Goal: Task Accomplishment & Management: Complete application form

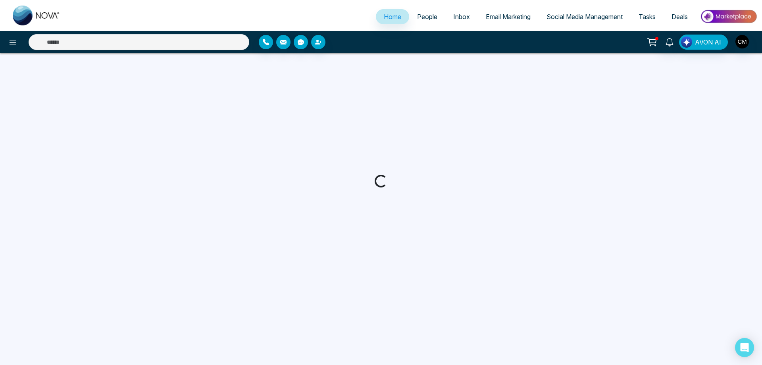
click at [497, 19] on span "Email Marketing" at bounding box center [508, 17] width 45 height 8
select select "*"
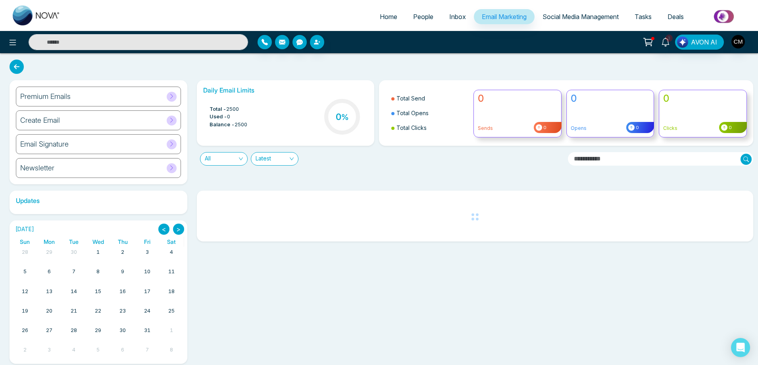
click at [90, 96] on div "Premium Emails" at bounding box center [98, 97] width 165 height 20
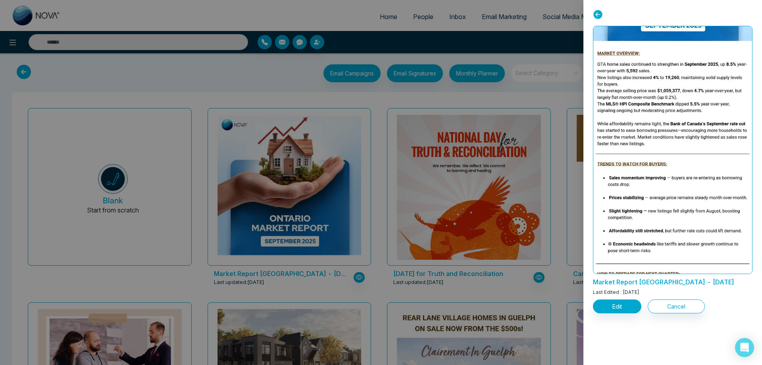
scroll to position [159, 0]
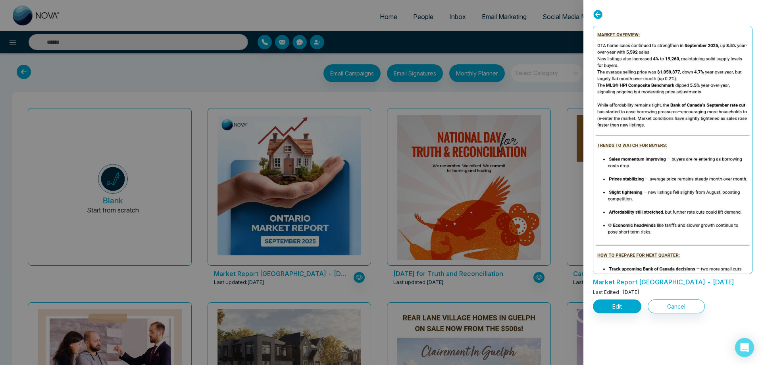
drag, startPoint x: 754, startPoint y: 106, endPoint x: 753, endPoint y: 110, distance: 4.0
click at [753, 110] on div "Market Report [GEOGRAPHIC_DATA] - [DATE] Last Edited : [DATE] Edit Cancel" at bounding box center [673, 182] width 179 height 365
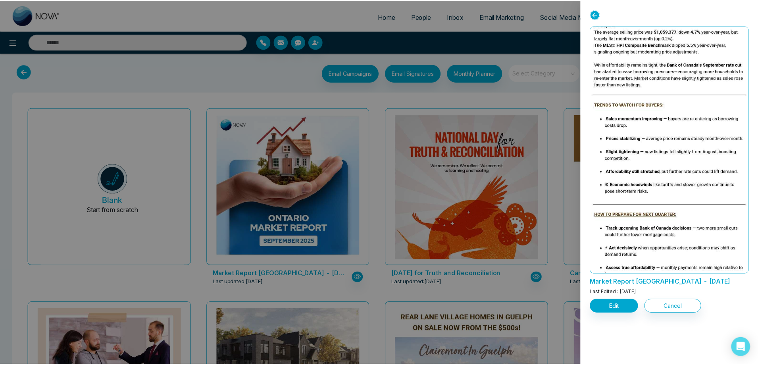
scroll to position [201, 0]
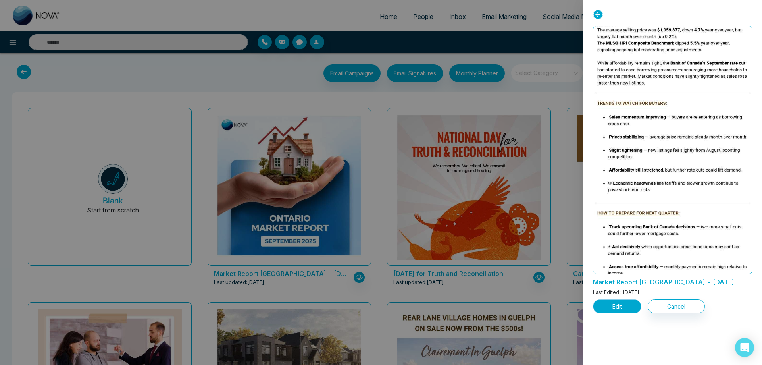
click at [623, 300] on button "Edit" at bounding box center [617, 306] width 48 height 14
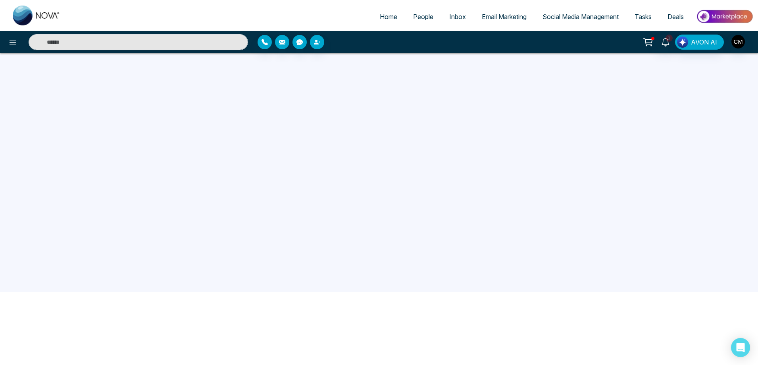
scroll to position [75, 0]
click at [666, 38] on span "3" at bounding box center [669, 38] width 7 height 7
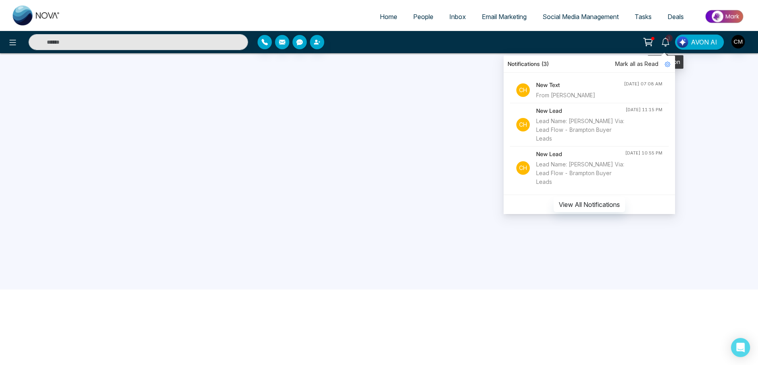
click at [666, 39] on icon at bounding box center [665, 42] width 9 height 9
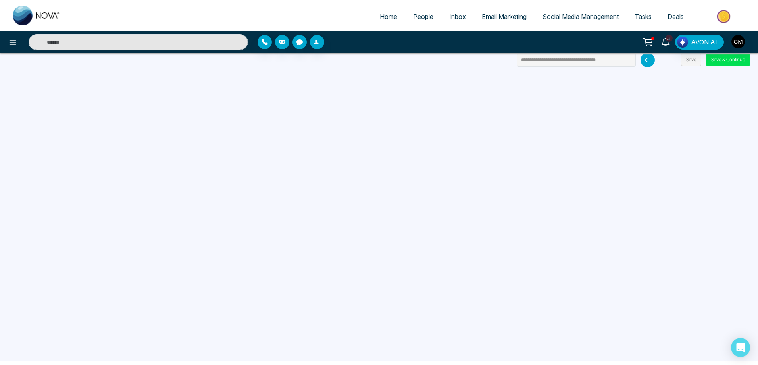
scroll to position [0, 0]
click at [726, 62] on button "Save & Continue" at bounding box center [728, 63] width 44 height 13
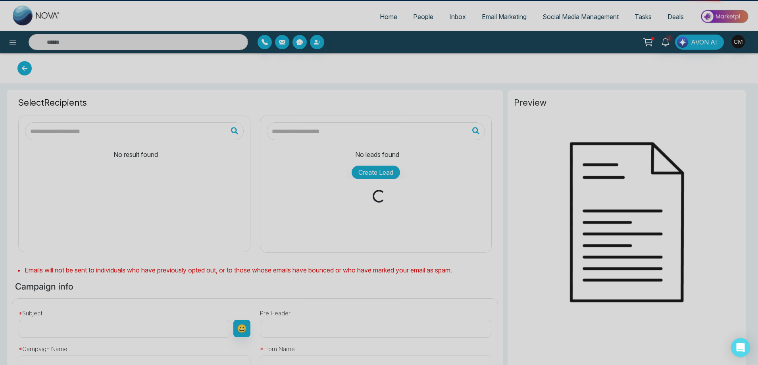
type input "**********"
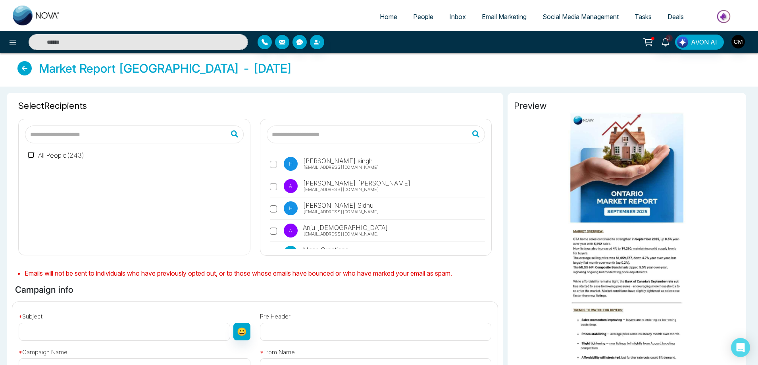
click at [33, 150] on label "All People ( 243 )" at bounding box center [56, 155] width 56 height 10
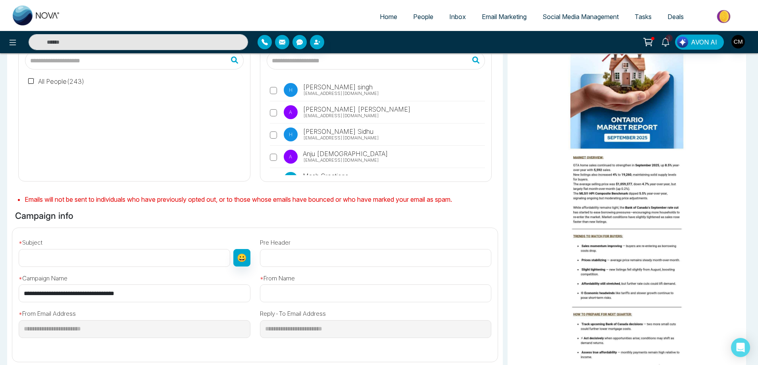
scroll to position [96, 0]
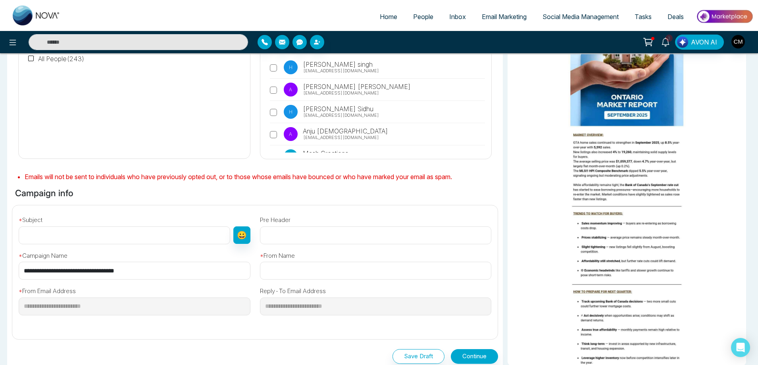
click at [53, 241] on input "text" at bounding box center [125, 235] width 212 height 18
paste input "**********"
type input "**********"
click at [276, 237] on input "text" at bounding box center [376, 235] width 232 height 18
paste input "**********"
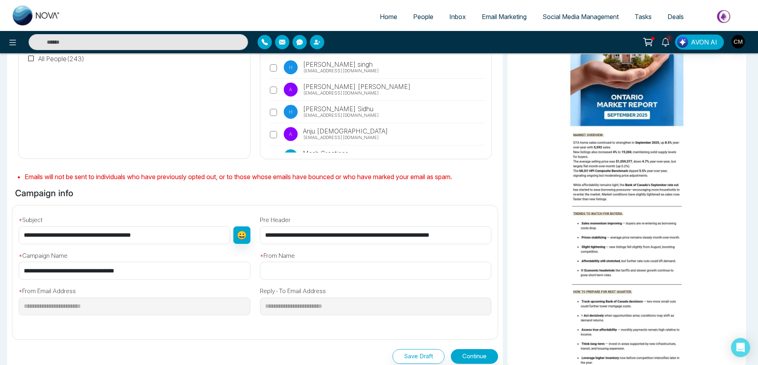
type input "**********"
click at [291, 266] on input "text" at bounding box center [376, 271] width 232 height 18
type input "**********"
click at [262, 287] on label "Reply-To Email Address" at bounding box center [293, 291] width 66 height 9
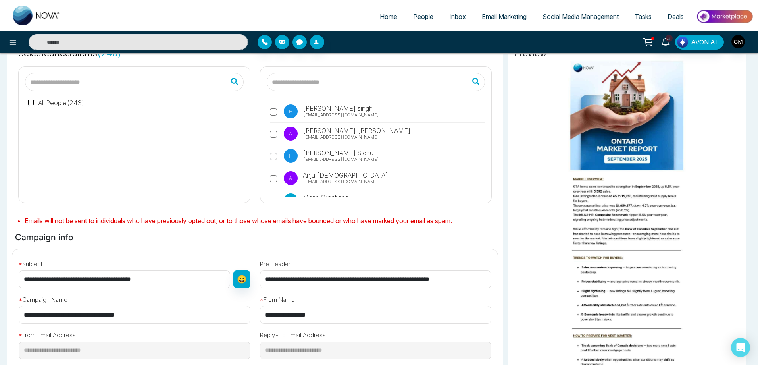
scroll to position [17, 0]
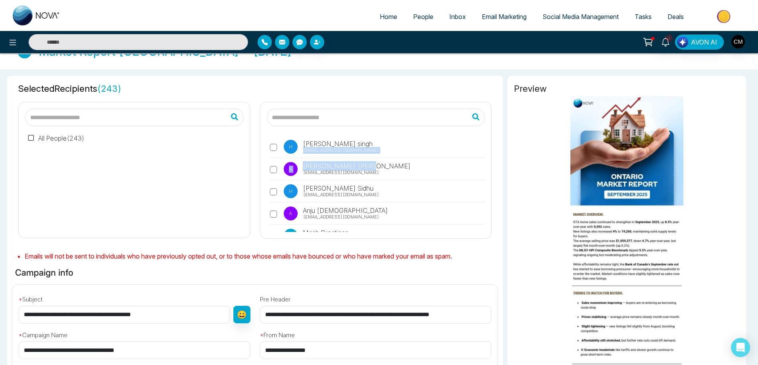
drag, startPoint x: 485, startPoint y: 150, endPoint x: 484, endPoint y: 164, distance: 14.3
click at [484, 164] on div "H [PERSON_NAME] [EMAIL_ADDRESS][DOMAIN_NAME] A [PERSON_NAME] [EMAIL_ADDRESS][DO…" at bounding box center [376, 182] width 219 height 99
click at [486, 150] on div "H [PERSON_NAME] [EMAIL_ADDRESS][DOMAIN_NAME] A [PERSON_NAME] [EMAIL_ADDRESS][DO…" at bounding box center [375, 170] width 231 height 136
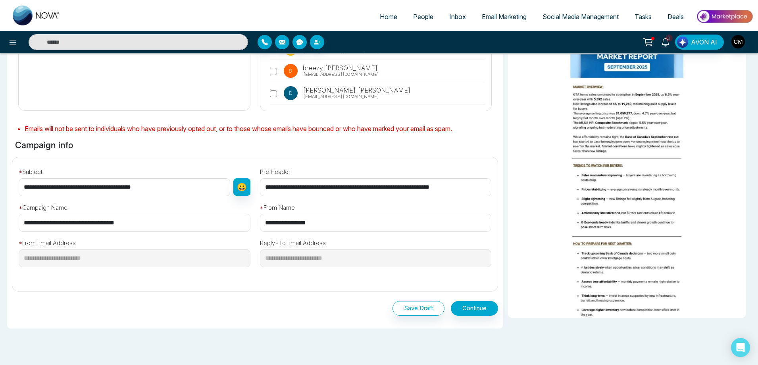
scroll to position [177, 0]
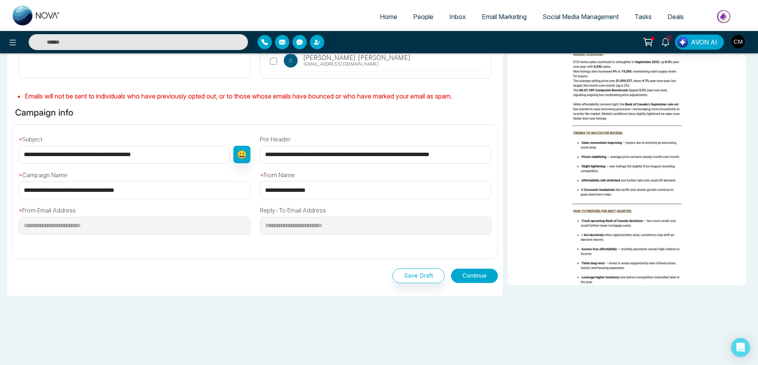
click at [474, 280] on button "Continue" at bounding box center [474, 275] width 47 height 15
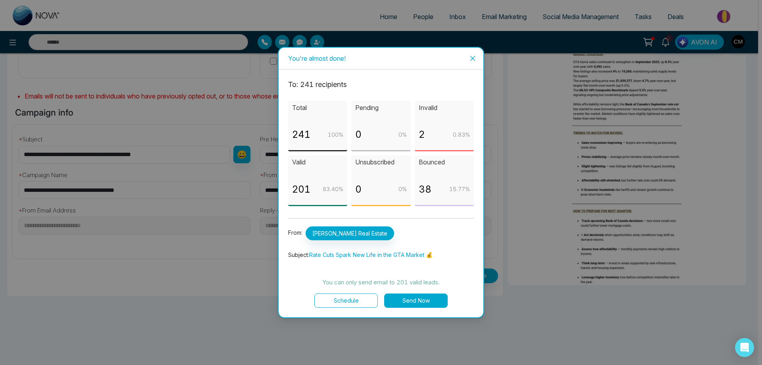
click at [328, 298] on button "Schedule" at bounding box center [346, 300] width 64 height 14
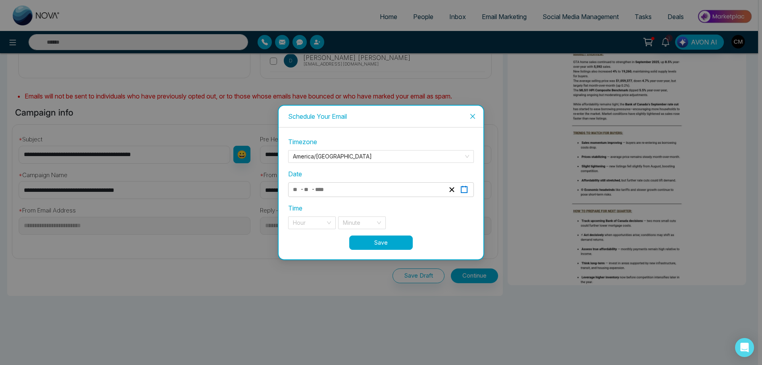
click at [463, 186] on line "button" at bounding box center [463, 187] width 0 height 2
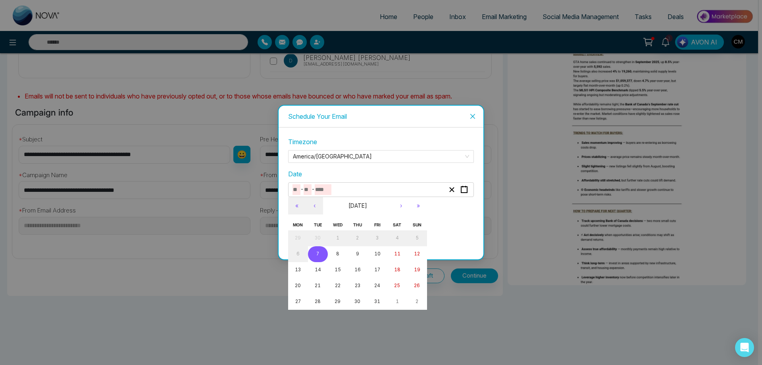
drag, startPoint x: 313, startPoint y: 256, endPoint x: 313, endPoint y: 251, distance: 5.2
click at [313, 256] on button "7" at bounding box center [318, 254] width 20 height 16
type input "**"
type input "*"
type input "****"
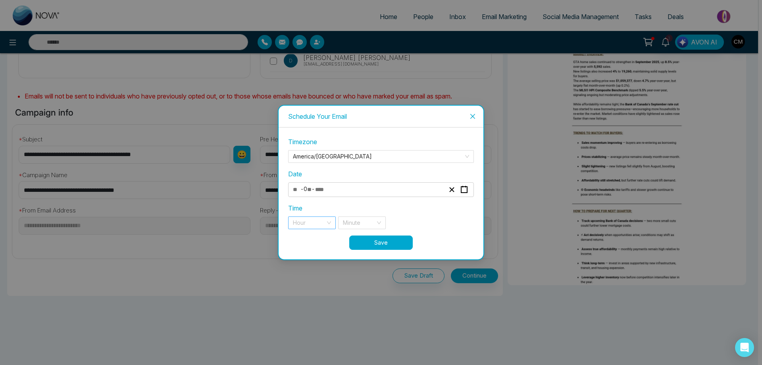
click at [327, 223] on div "Hour" at bounding box center [312, 222] width 48 height 13
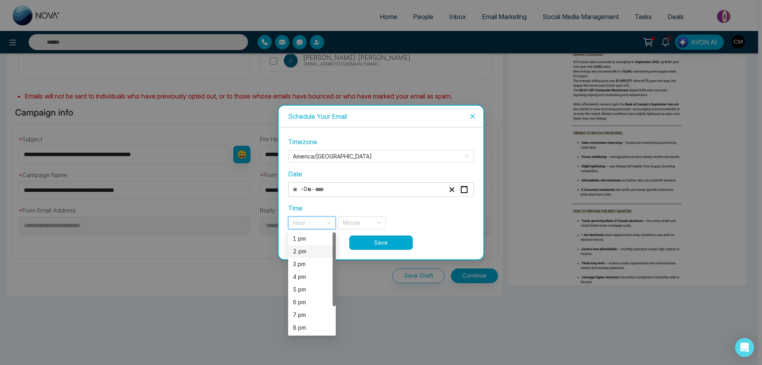
drag, startPoint x: 300, startPoint y: 249, endPoint x: 338, endPoint y: 237, distance: 40.1
click at [300, 249] on div "2 pm" at bounding box center [312, 251] width 38 height 9
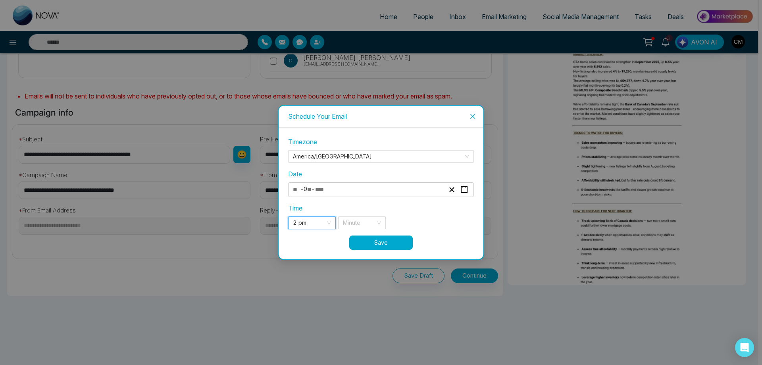
click at [366, 231] on div "**********" at bounding box center [381, 186] width 186 height 98
click at [368, 227] on input "search" at bounding box center [359, 223] width 33 height 12
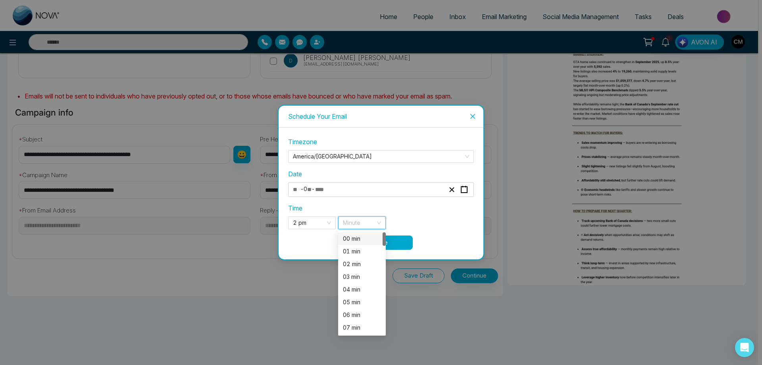
click at [368, 237] on div "00 min" at bounding box center [362, 238] width 38 height 9
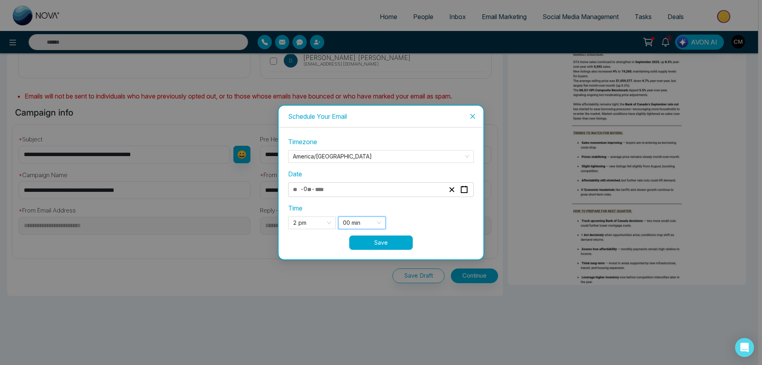
click at [407, 241] on button "Save" at bounding box center [381, 242] width 64 height 14
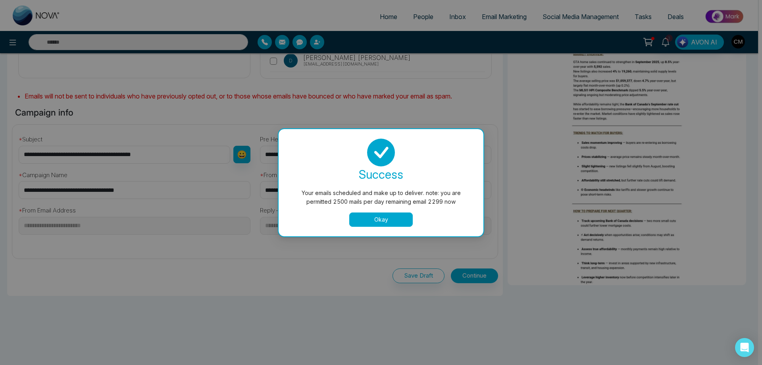
click at [399, 224] on button "Okay" at bounding box center [381, 219] width 64 height 14
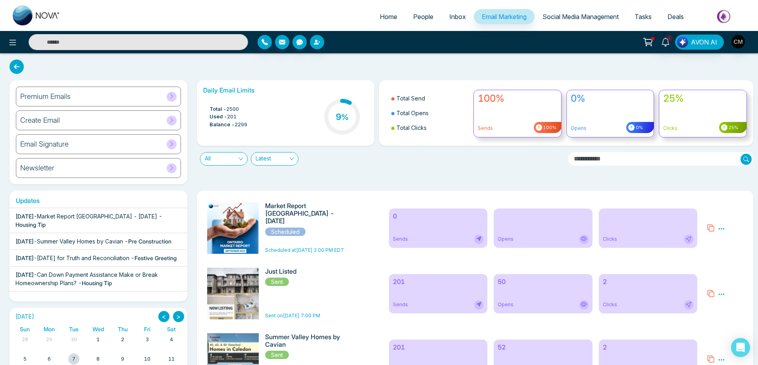
click at [413, 20] on span "People" at bounding box center [423, 17] width 20 height 8
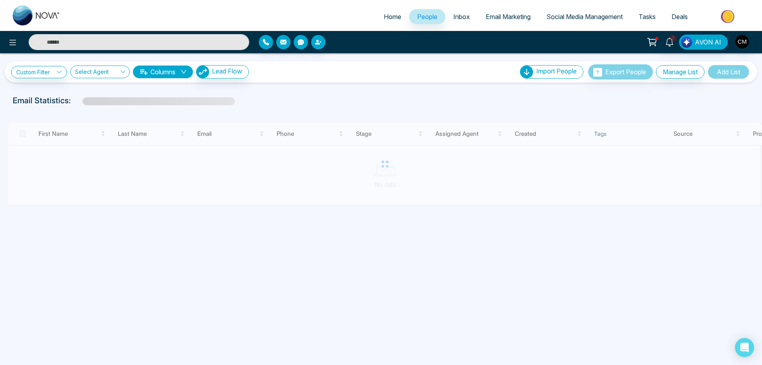
click at [390, 15] on span "Home" at bounding box center [392, 17] width 17 height 8
select select "*"
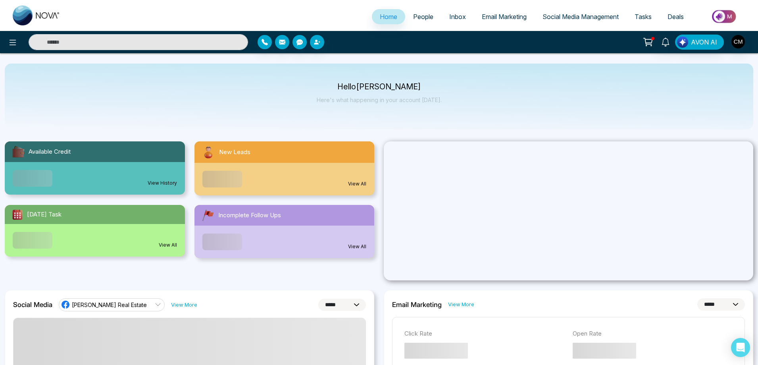
click at [426, 15] on span "People" at bounding box center [423, 17] width 20 height 8
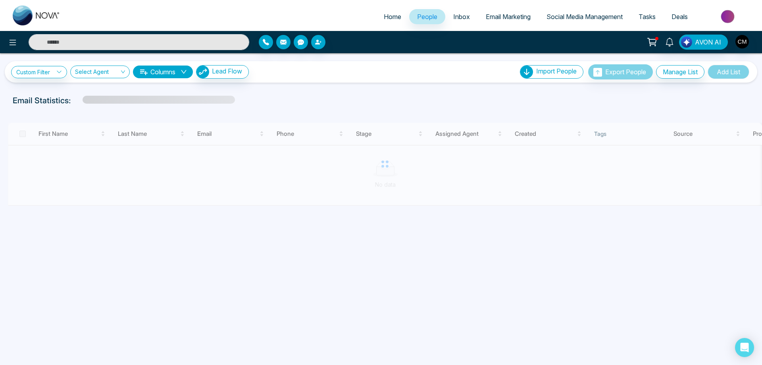
click at [232, 79] on div "Custom Filter Choose a filters Cancel Apply Select Agent Columns Lead Flow Impo…" at bounding box center [381, 71] width 753 height 21
click at [233, 71] on span "Lead Flow" at bounding box center [227, 71] width 30 height 8
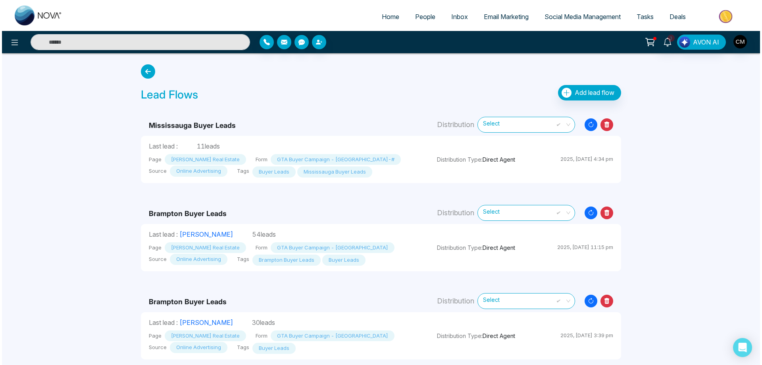
scroll to position [2, 0]
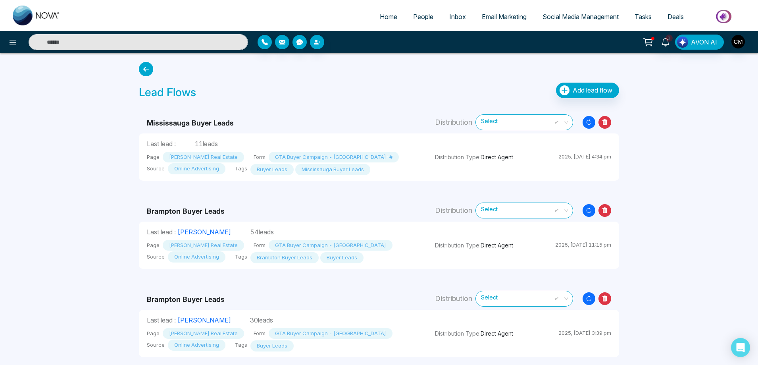
drag, startPoint x: 757, startPoint y: 206, endPoint x: 756, endPoint y: 235, distance: 29.4
click at [756, 235] on div "Home People Inbox Email Marketing Social Media Management Tasks Deals 3 AVON AI…" at bounding box center [379, 181] width 758 height 367
click at [171, 298] on b "Brampton Buyer Leads" at bounding box center [186, 299] width 78 height 8
click at [583, 93] on span "Add lead flow" at bounding box center [593, 90] width 40 height 8
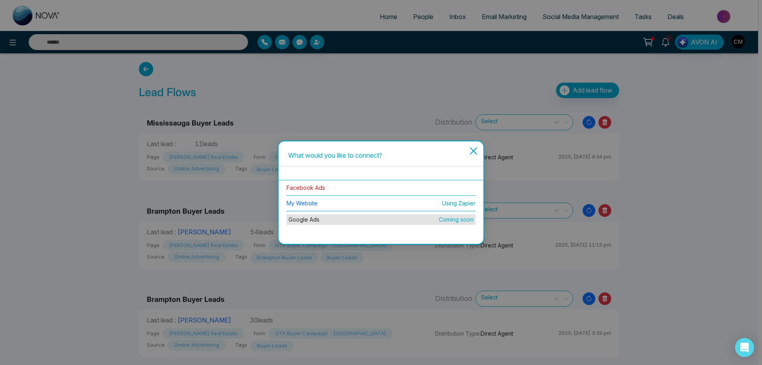
click at [297, 189] on link "Facebook Ads" at bounding box center [306, 187] width 39 height 7
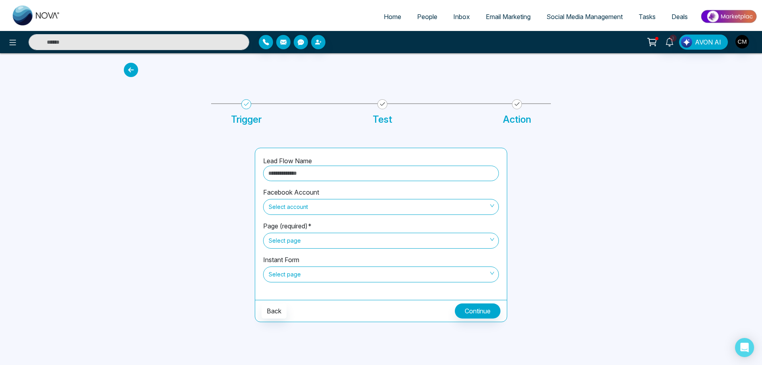
click at [296, 174] on input "text" at bounding box center [381, 173] width 236 height 15
type input "**********"
click at [301, 210] on span "Select account" at bounding box center [381, 206] width 225 height 13
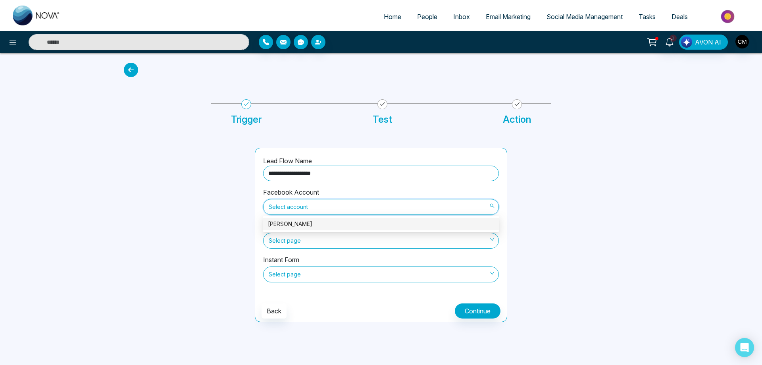
click at [298, 221] on div "[PERSON_NAME]" at bounding box center [381, 224] width 226 height 9
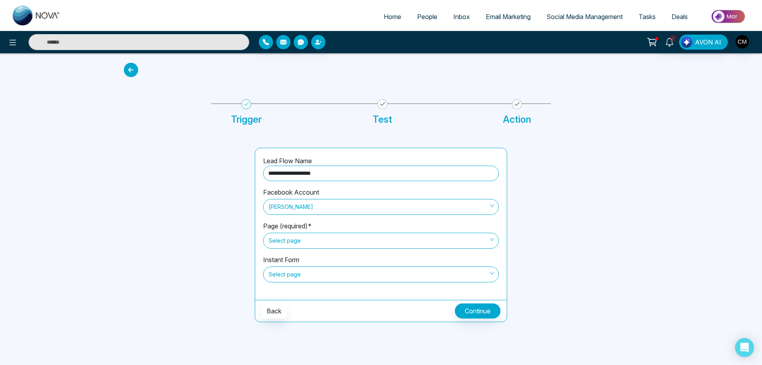
click at [285, 239] on span "Select page" at bounding box center [381, 240] width 225 height 13
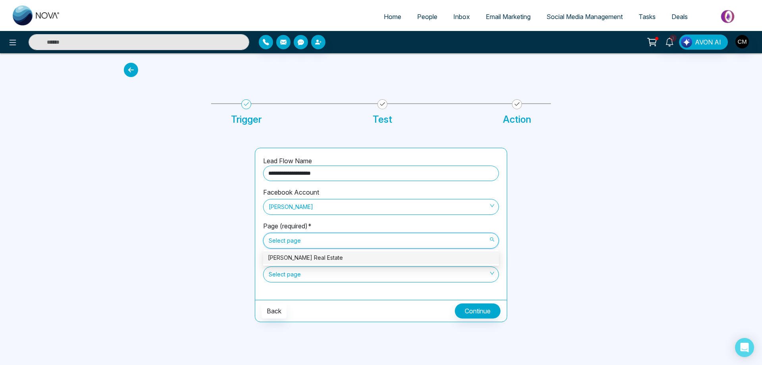
click at [287, 253] on div "[PERSON_NAME] Real Estate" at bounding box center [381, 257] width 226 height 9
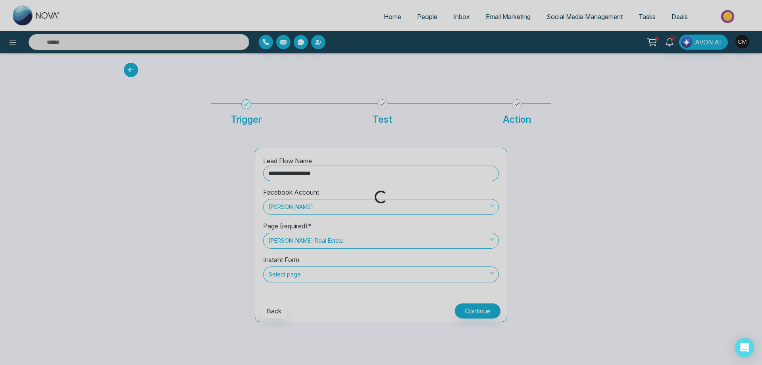
click at [279, 276] on div "Loading..." at bounding box center [381, 182] width 762 height 365
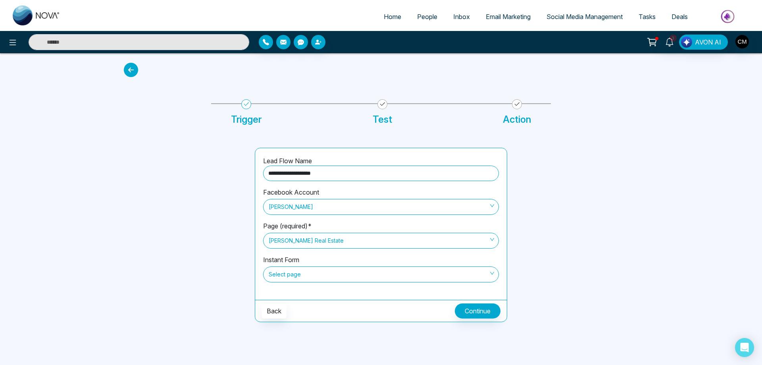
click at [281, 274] on span "Select page" at bounding box center [381, 274] width 225 height 13
drag, startPoint x: 499, startPoint y: 170, endPoint x: 500, endPoint y: 174, distance: 4.0
click at [500, 174] on div "**********" at bounding box center [381, 224] width 252 height 152
click at [333, 275] on span "Select page" at bounding box center [381, 274] width 225 height 13
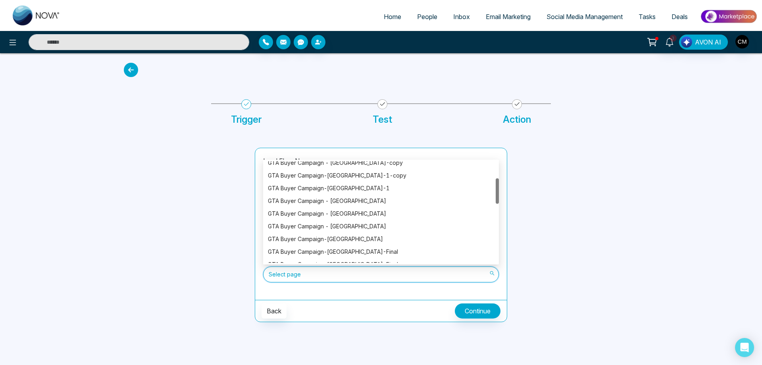
drag, startPoint x: 498, startPoint y: 172, endPoint x: 409, endPoint y: 194, distance: 91.4
click at [492, 190] on div "GTA Buyer Campaign - [GEOGRAPHIC_DATA]-copy GTA Buyer Campaign-[GEOGRAPHIC_DATA…" at bounding box center [381, 212] width 236 height 102
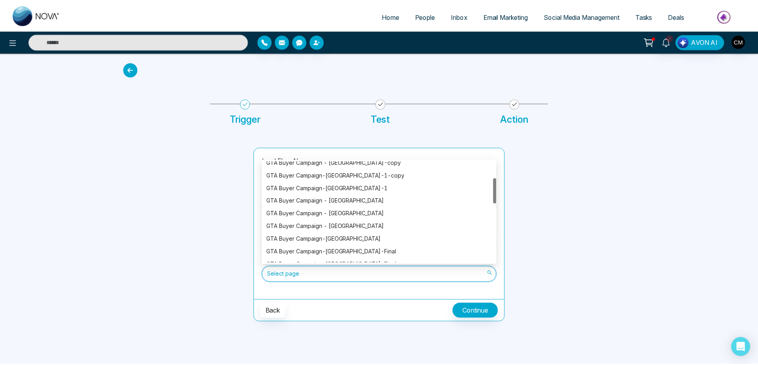
scroll to position [70, 0]
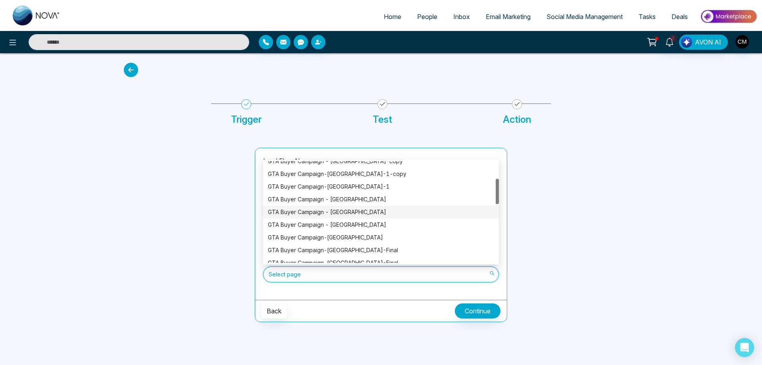
click at [333, 211] on div "GTA Buyer Campaign - [GEOGRAPHIC_DATA]" at bounding box center [381, 212] width 226 height 9
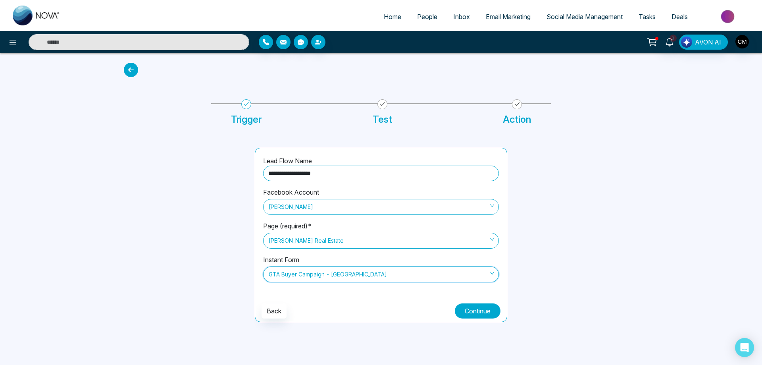
click at [476, 314] on button "Continue" at bounding box center [478, 310] width 46 height 15
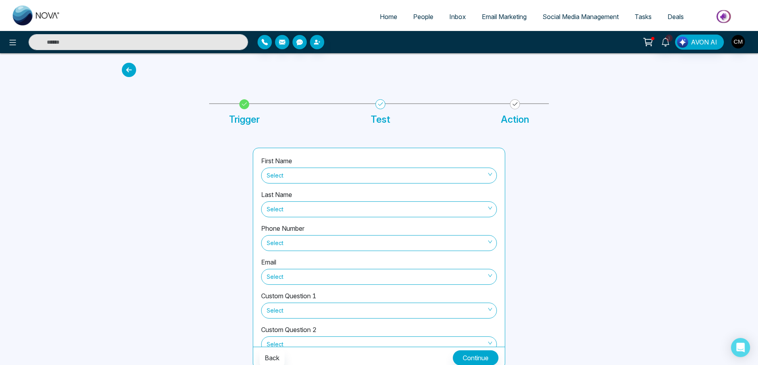
click at [316, 165] on div "First Name Select" at bounding box center [379, 173] width 236 height 34
click at [313, 173] on span "Select" at bounding box center [379, 175] width 225 height 13
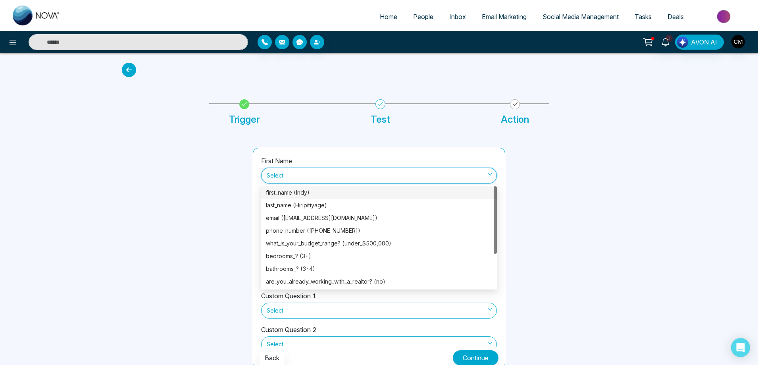
click at [307, 189] on div "first_name (Indy)" at bounding box center [379, 192] width 226 height 9
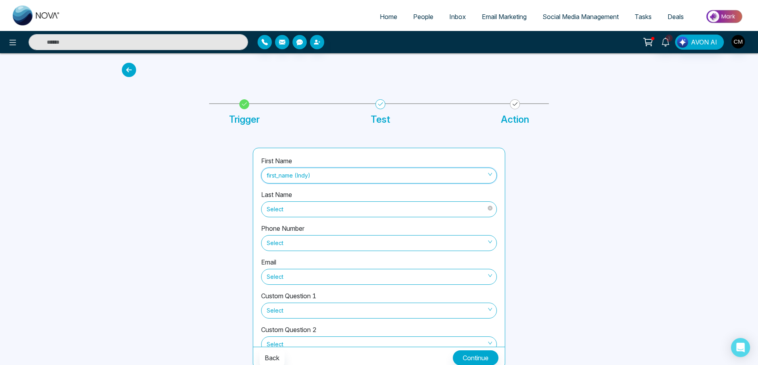
click at [292, 210] on span "Select" at bounding box center [379, 208] width 225 height 13
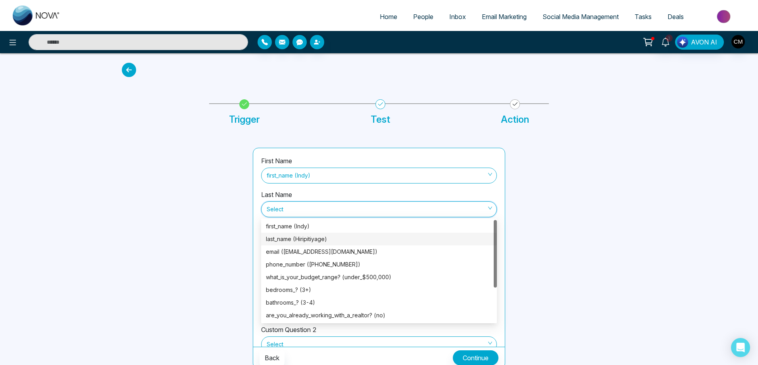
click at [285, 241] on div "last_name (Hiripitiyage)" at bounding box center [379, 239] width 226 height 9
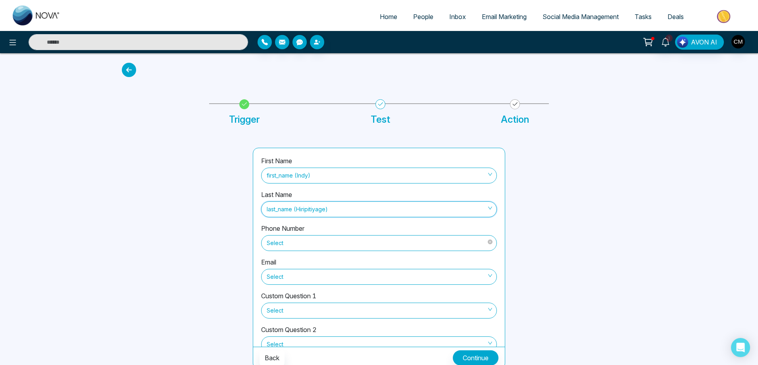
click at [287, 240] on span "Select" at bounding box center [379, 242] width 225 height 13
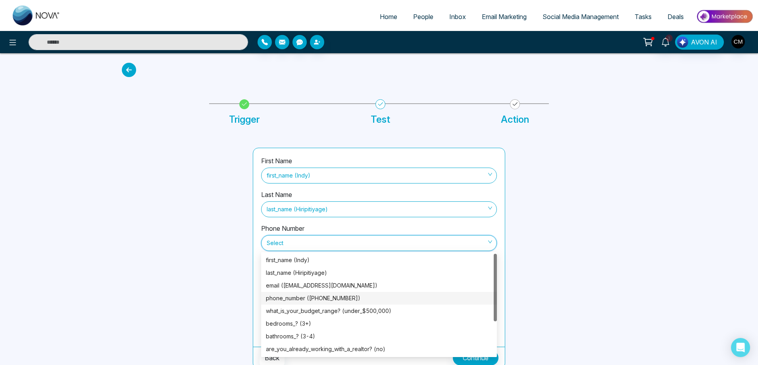
click at [305, 295] on div "phone_number ([PHONE_NUMBER])" at bounding box center [379, 298] width 226 height 9
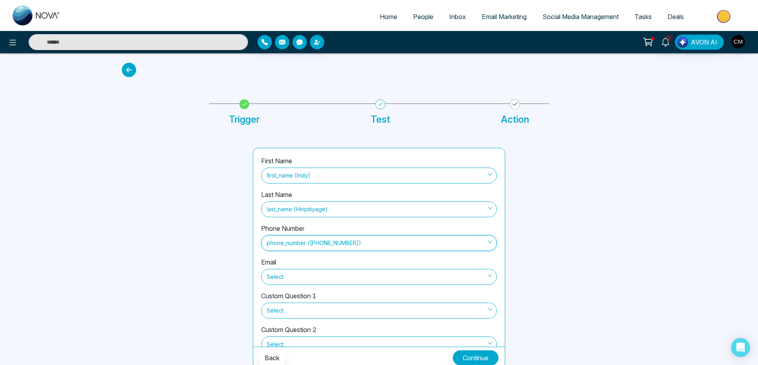
scroll to position [4, 0]
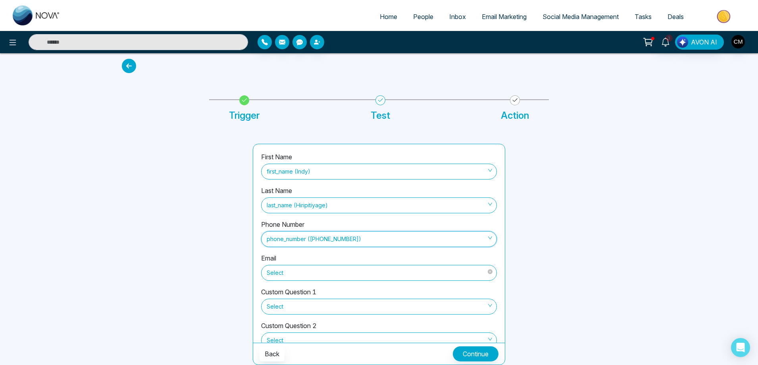
click at [296, 277] on span "Select" at bounding box center [379, 272] width 225 height 13
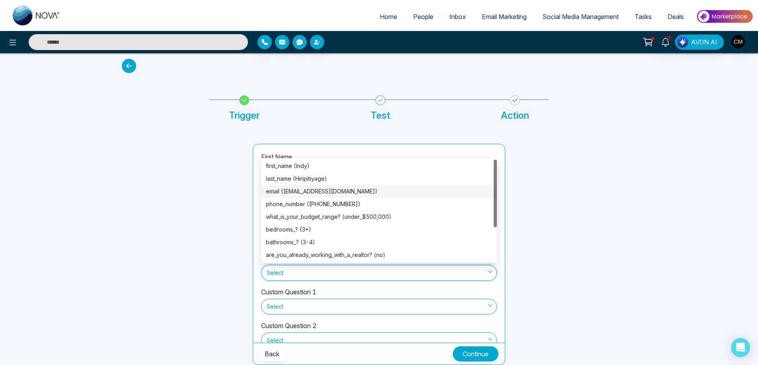
click at [321, 193] on div "email ([EMAIL_ADDRESS][DOMAIN_NAME])" at bounding box center [379, 191] width 226 height 9
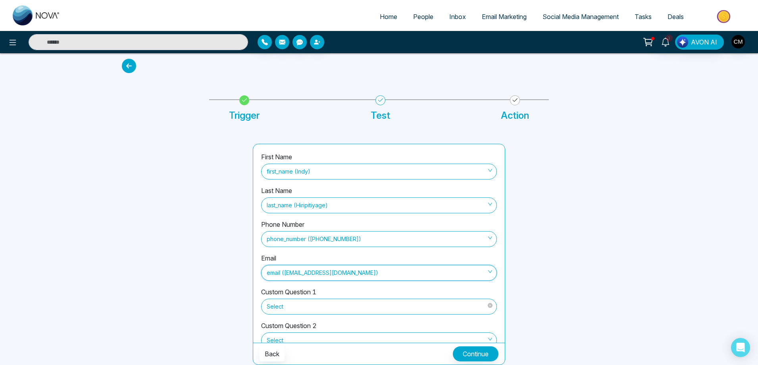
click at [319, 302] on span "Select" at bounding box center [379, 306] width 225 height 13
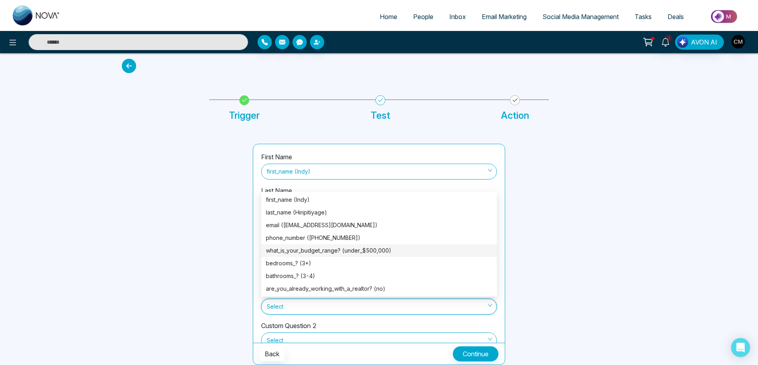
click at [345, 251] on div "what_is_your_budget_range? (under_$500,000)" at bounding box center [379, 250] width 226 height 9
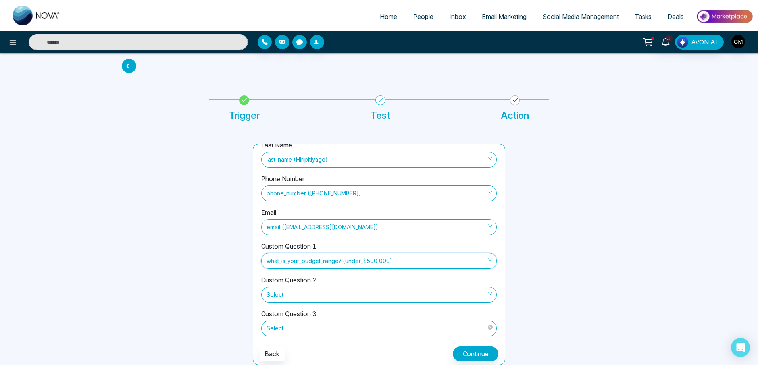
scroll to position [87, 0]
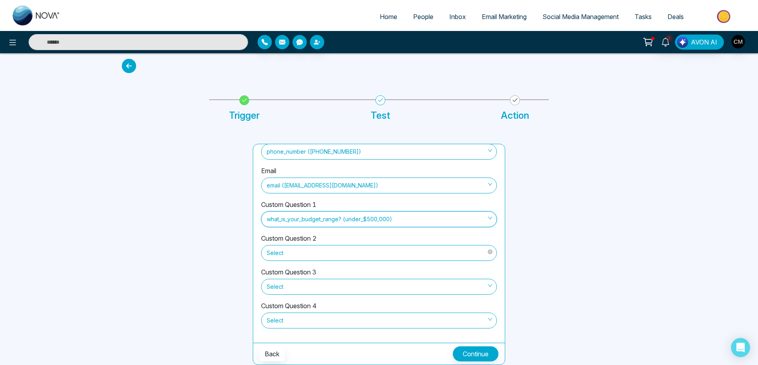
click at [304, 255] on span "Select" at bounding box center [379, 252] width 225 height 13
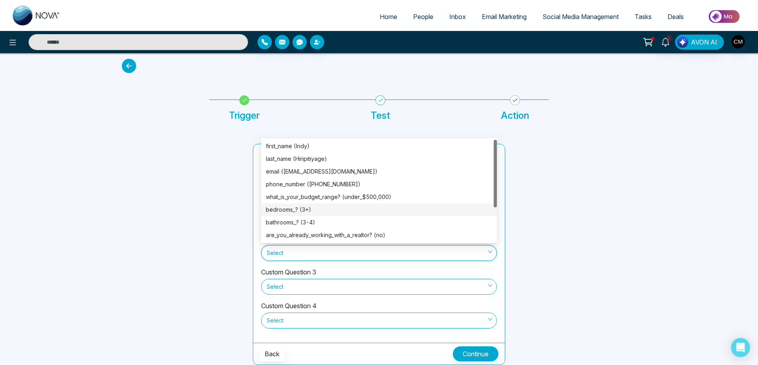
scroll to position [51, 0]
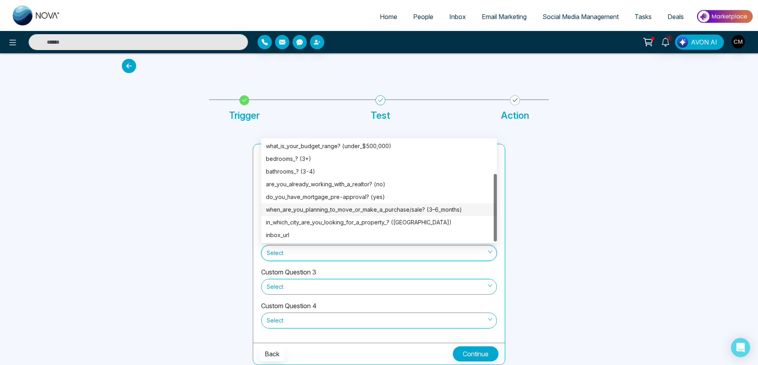
click at [361, 208] on div "when_are_you_planning_to_move_or_make_a_purchase/sale? (3–6_months)" at bounding box center [379, 209] width 226 height 9
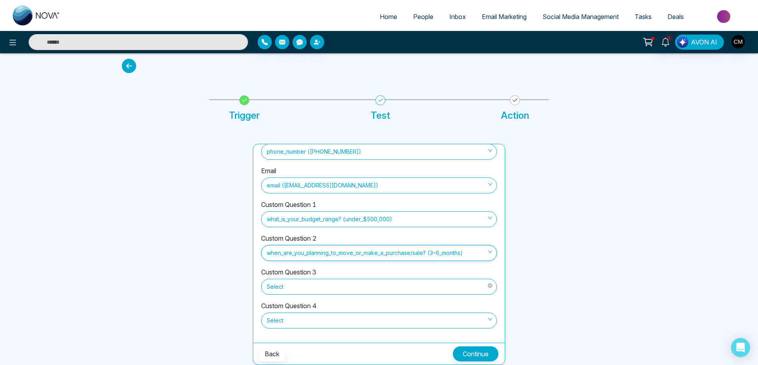
click at [340, 288] on span "Select" at bounding box center [379, 286] width 225 height 13
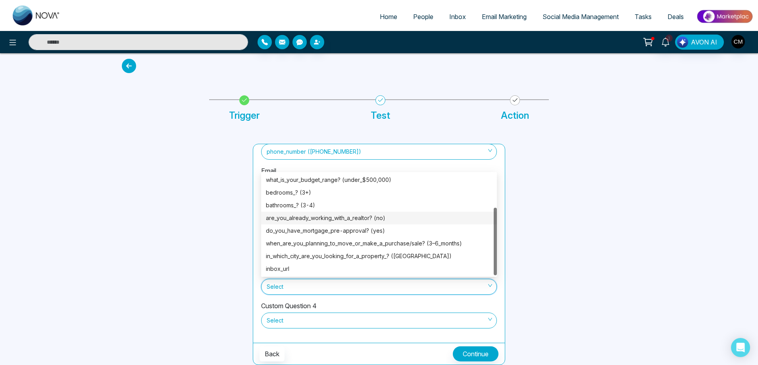
click at [349, 219] on div "are_you_already_working_with_a_realtor? (no)" at bounding box center [379, 218] width 226 height 9
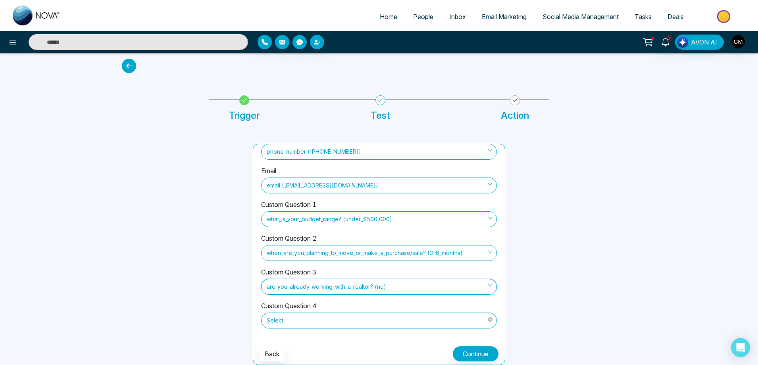
click at [332, 323] on span "Select" at bounding box center [379, 320] width 225 height 13
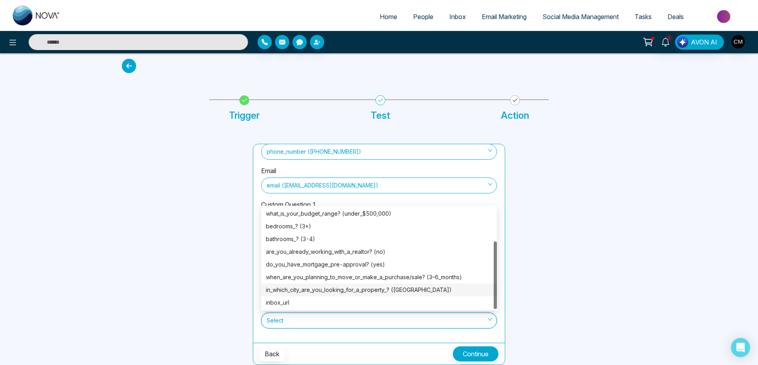
click at [402, 290] on div "in_which_city_are_you_looking_for_a_property_? ([GEOGRAPHIC_DATA])" at bounding box center [379, 289] width 226 height 9
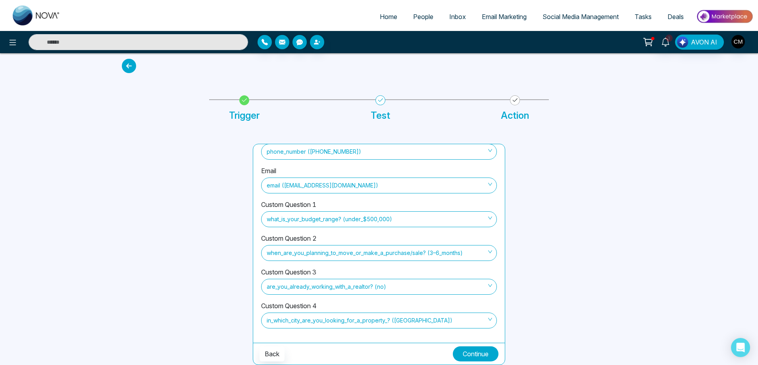
click at [480, 351] on button "Continue" at bounding box center [476, 353] width 46 height 15
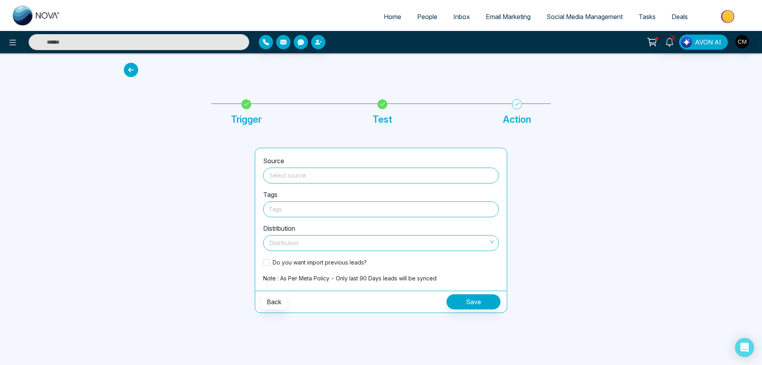
click at [291, 177] on input "search" at bounding box center [381, 174] width 226 height 12
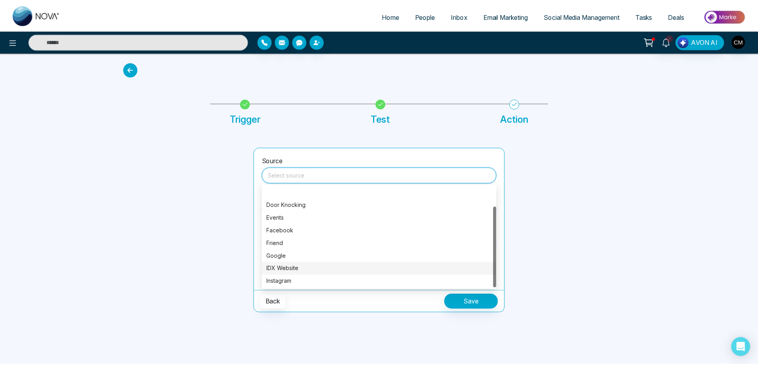
scroll to position [25, 0]
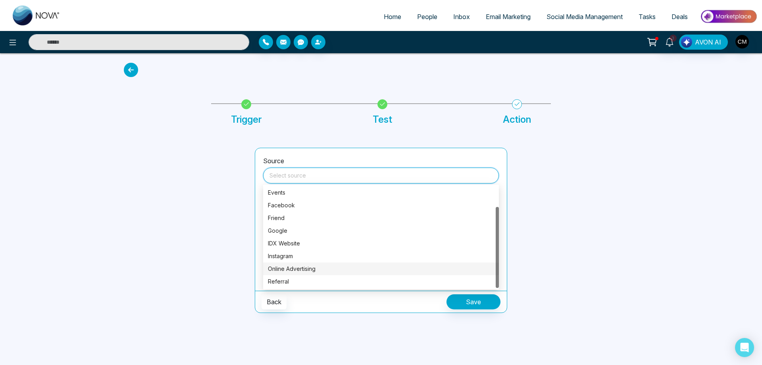
click at [300, 269] on div "Online Advertising" at bounding box center [381, 268] width 226 height 9
type input "**********"
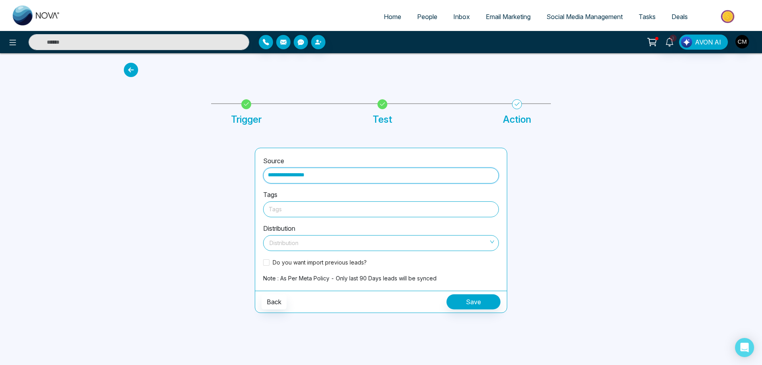
click at [300, 207] on div at bounding box center [381, 209] width 225 height 10
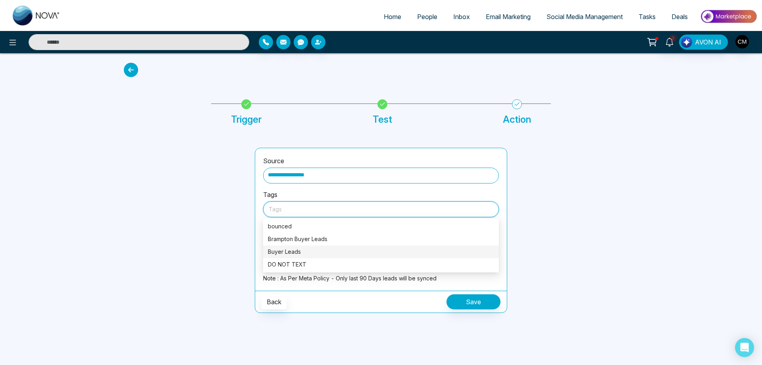
click at [290, 251] on div "Buyer Leads" at bounding box center [381, 251] width 226 height 9
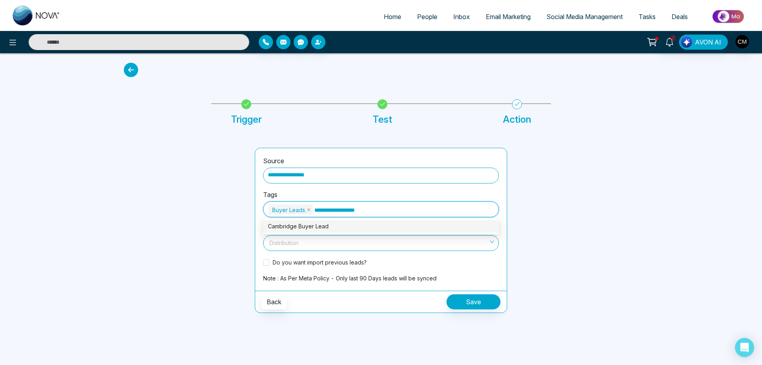
type input "**********"
click at [351, 223] on div "Cambridge Buyer Leads" at bounding box center [381, 226] width 226 height 9
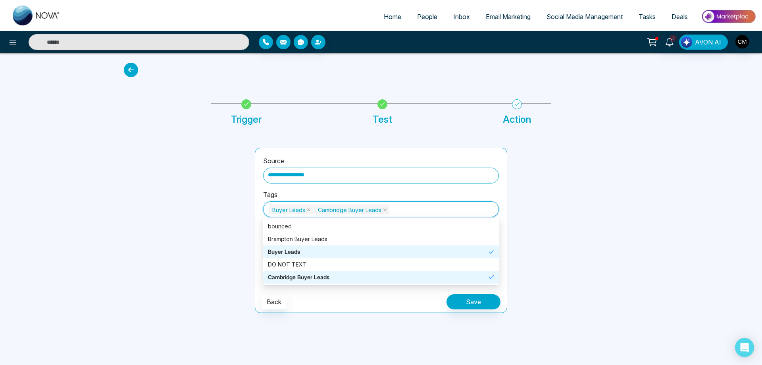
click at [388, 306] on div "Back Save" at bounding box center [381, 302] width 252 height 22
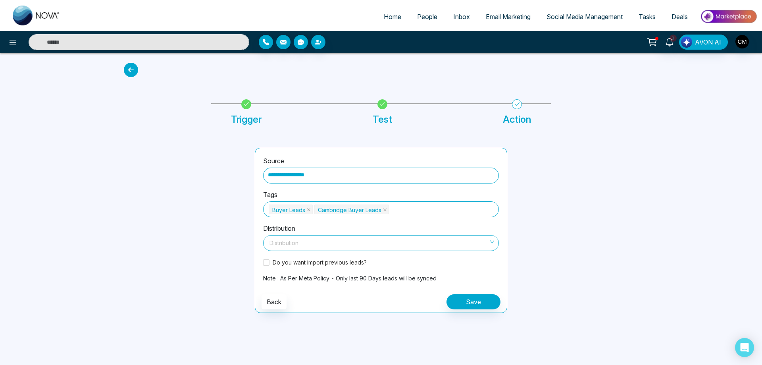
click at [301, 251] on div "Distribution" at bounding box center [381, 243] width 236 height 16
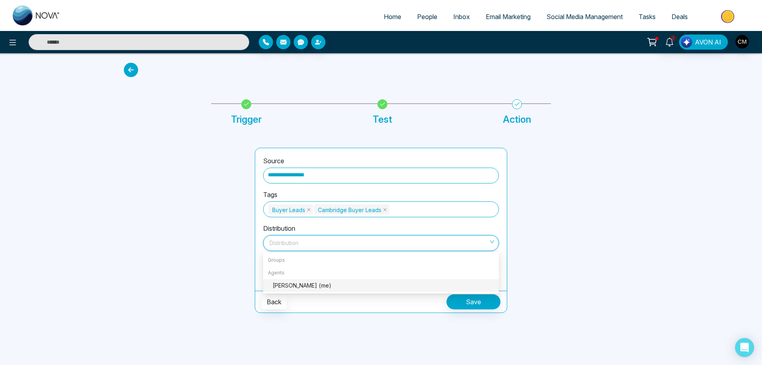
click at [278, 283] on div "[PERSON_NAME] (me)" at bounding box center [384, 285] width 222 height 9
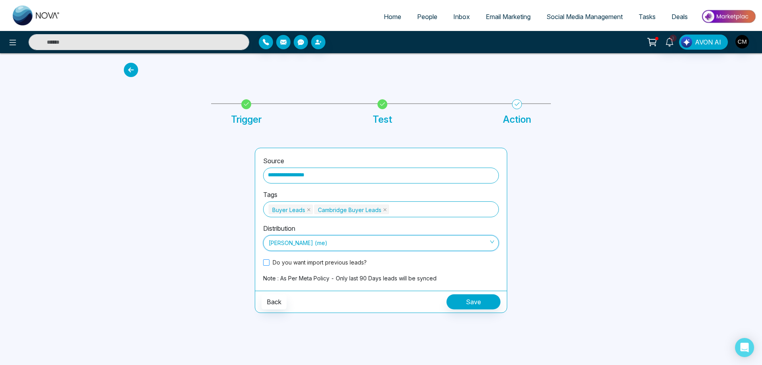
click at [268, 261] on span at bounding box center [266, 262] width 6 height 6
click at [465, 300] on button "Save" at bounding box center [474, 301] width 54 height 15
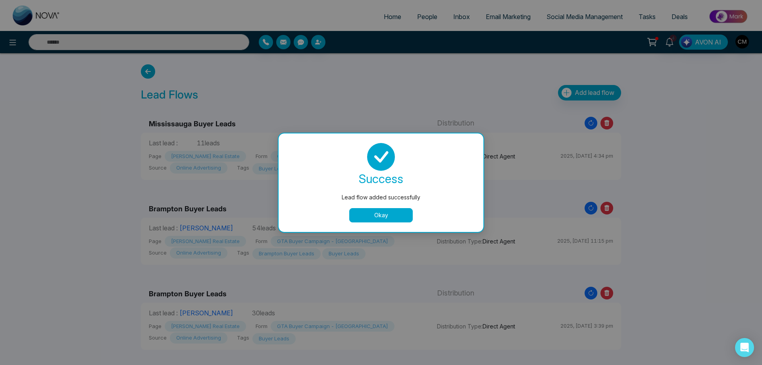
click at [362, 218] on button "Okay" at bounding box center [381, 215] width 64 height 14
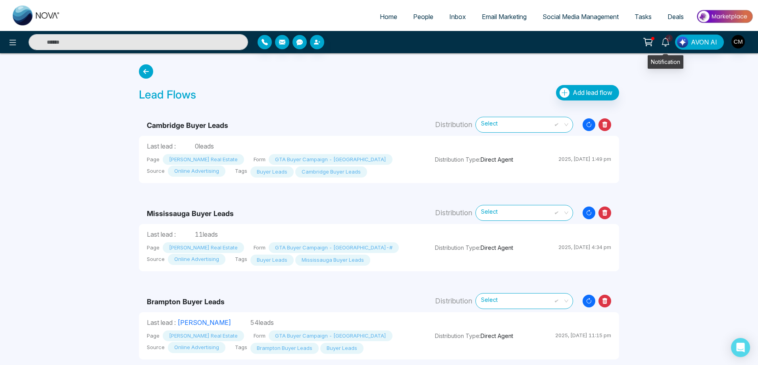
click at [670, 45] on icon at bounding box center [665, 42] width 9 height 9
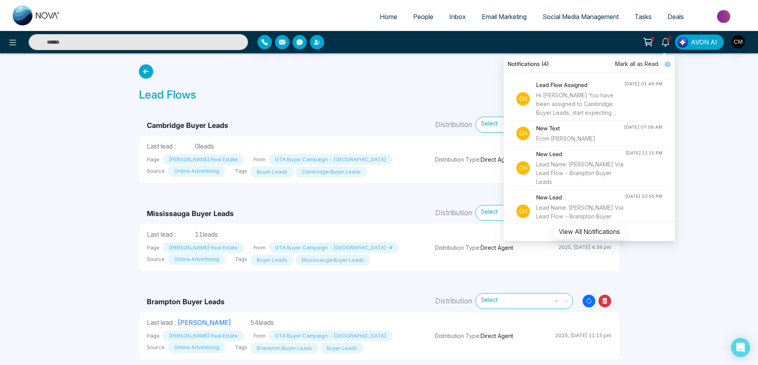
click at [727, 127] on div "Home People Inbox Email Marketing Social Media Management Tasks Deals 4 Notific…" at bounding box center [379, 227] width 758 height 455
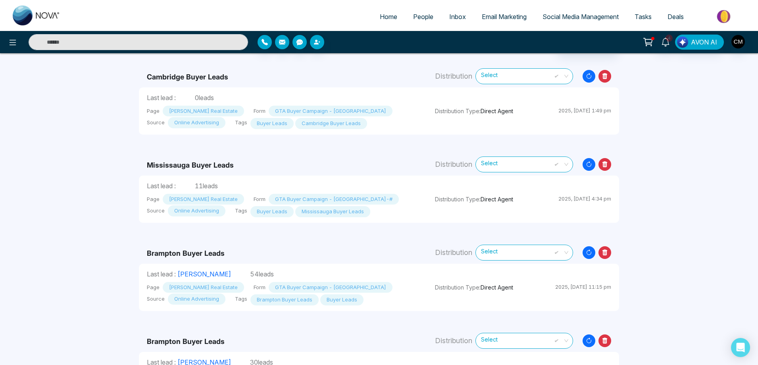
scroll to position [91, 0]
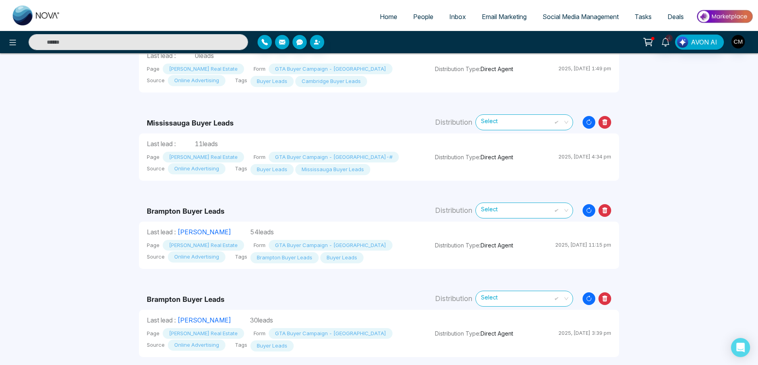
click at [606, 298] on icon at bounding box center [605, 298] width 5 height 6
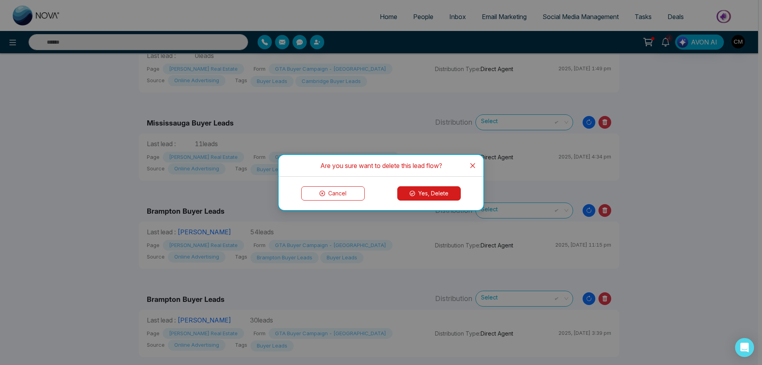
click at [423, 198] on button "Yes, Delete" at bounding box center [429, 193] width 64 height 14
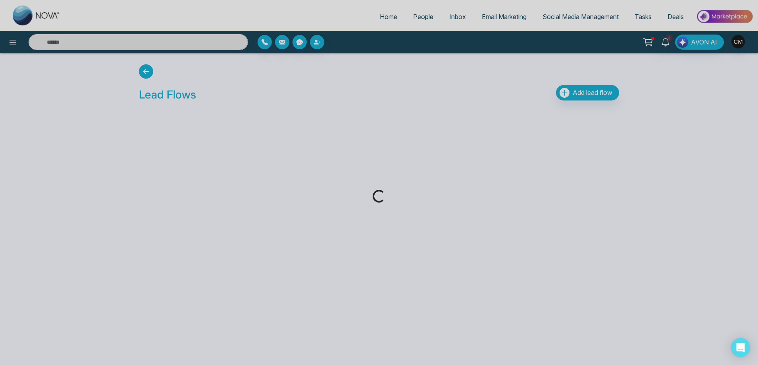
scroll to position [0, 0]
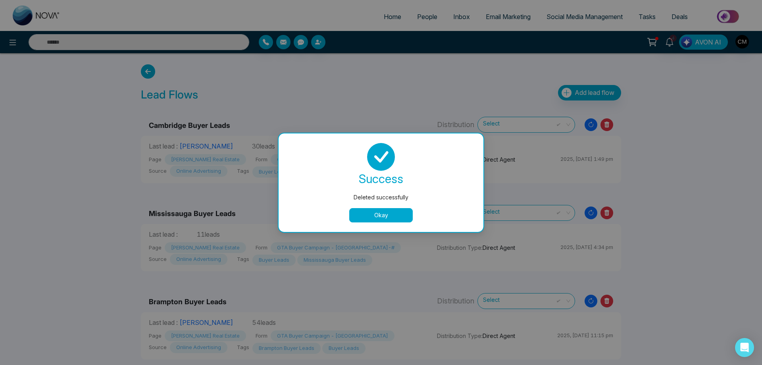
click at [393, 224] on div "success Deleted successfully Okay" at bounding box center [381, 182] width 205 height 98
click at [387, 216] on button "Okay" at bounding box center [381, 215] width 64 height 14
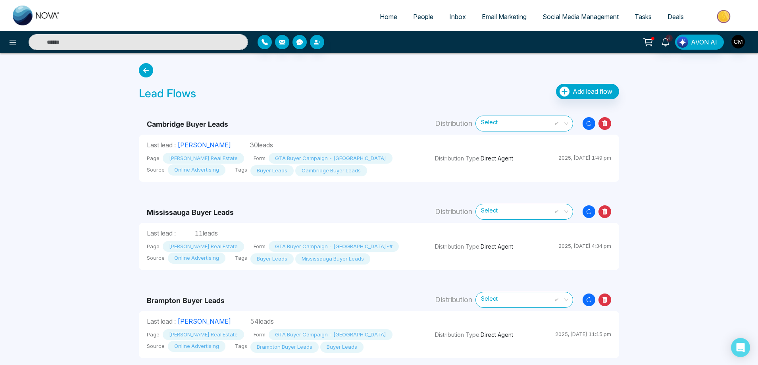
scroll to position [2, 0]
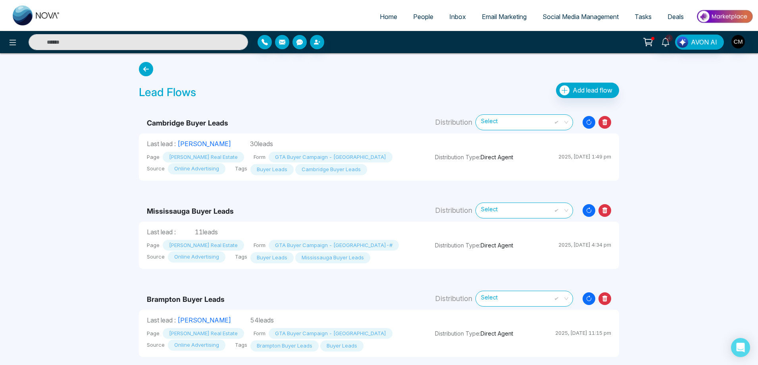
click at [420, 17] on span "People" at bounding box center [423, 17] width 20 height 8
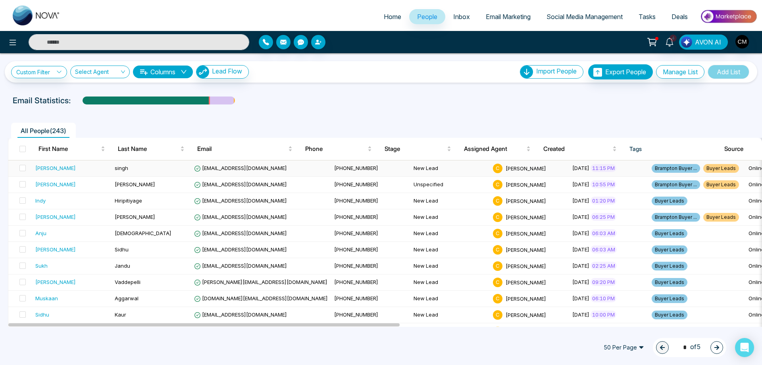
click at [118, 163] on td "singh" at bounding box center [151, 168] width 79 height 16
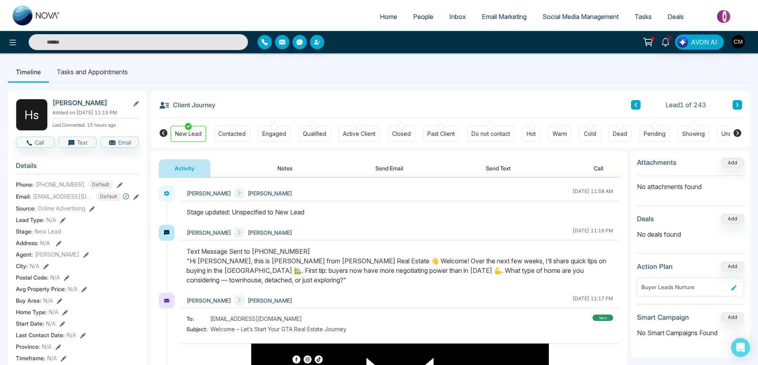
click at [29, 15] on img at bounding box center [37, 16] width 48 height 20
select select "*"
